Goal: Transaction & Acquisition: Subscribe to service/newsletter

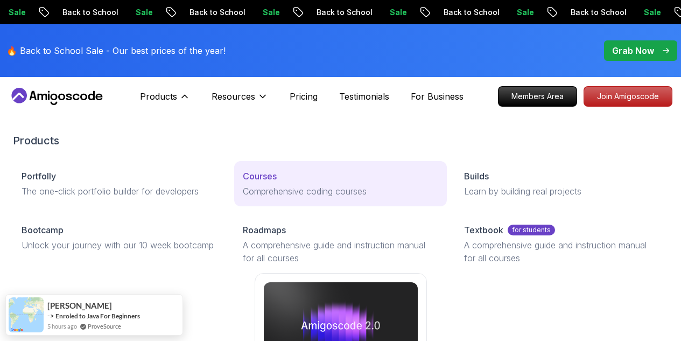
click at [243, 182] on p "Courses" at bounding box center [260, 176] width 34 height 13
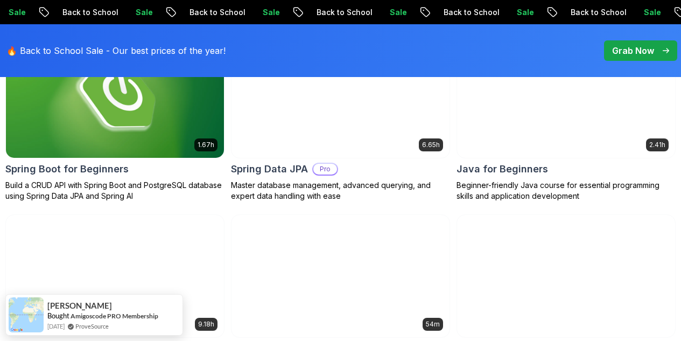
scroll to position [627, 0]
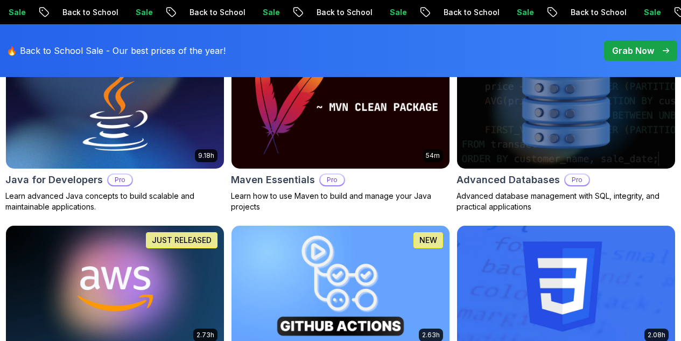
scroll to position [832, 0]
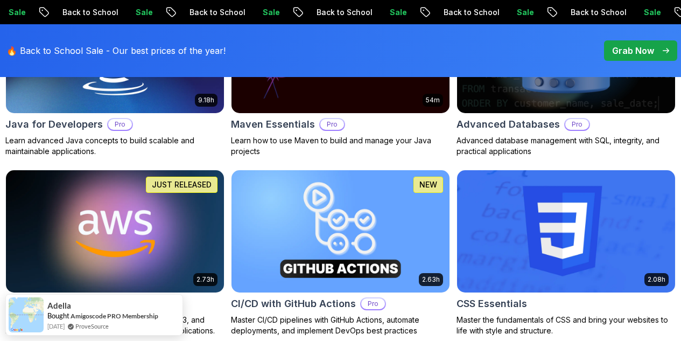
click at [229, 167] on img at bounding box center [115, 231] width 229 height 128
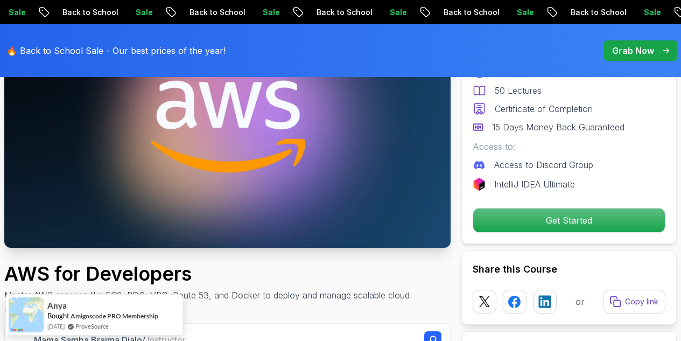
scroll to position [145, 0]
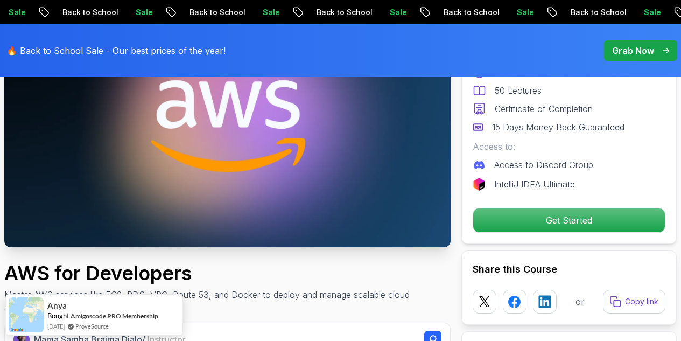
click at [523, 221] on p "Get Started" at bounding box center [569, 220] width 192 height 24
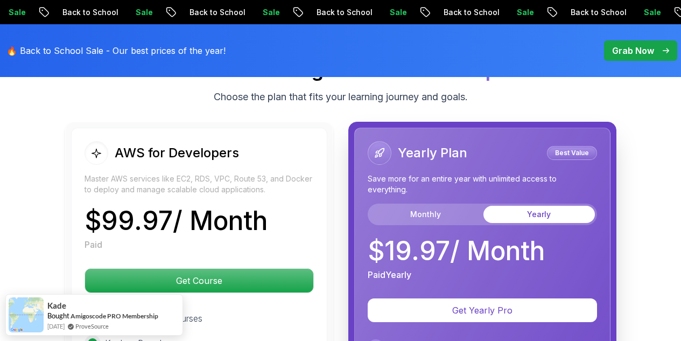
scroll to position [2405, 0]
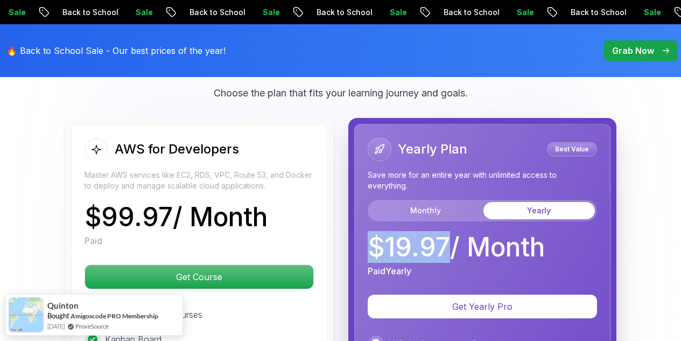
drag, startPoint x: 447, startPoint y: 249, endPoint x: 371, endPoint y: 248, distance: 76.4
click at [371, 248] on p "$ 19.97 / Month" at bounding box center [456, 247] width 177 height 26
copy p "$ 19.97"
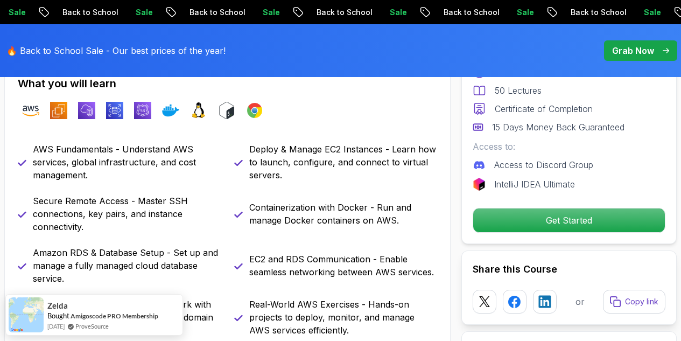
scroll to position [451, 0]
